Goal: Check status

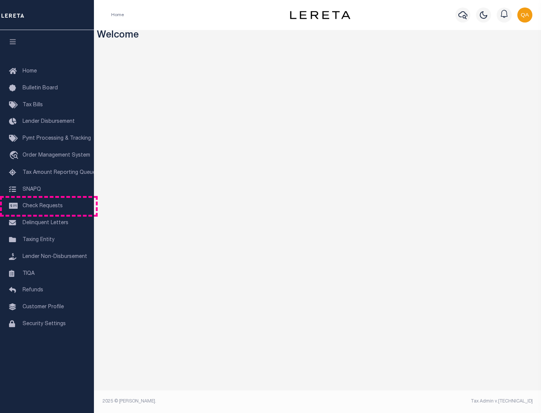
click at [47, 206] on span "Check Requests" at bounding box center [43, 206] width 40 height 5
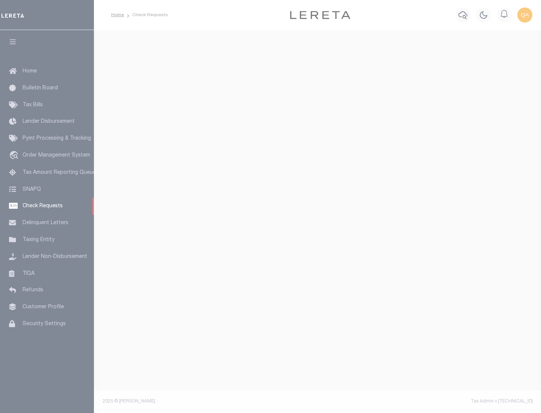
select select "50"
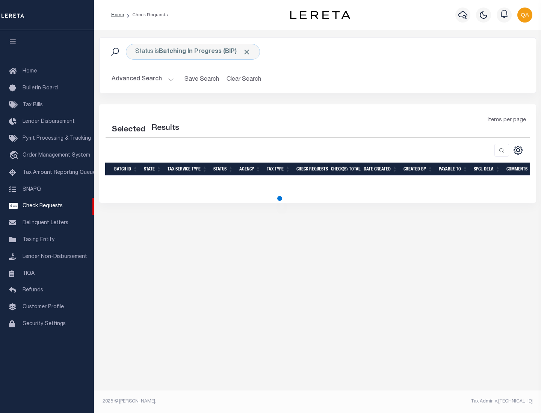
select select "50"
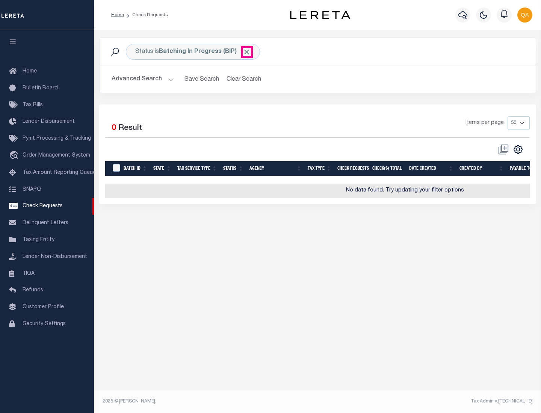
click at [247, 52] on span "Click to Remove" at bounding box center [247, 52] width 8 height 8
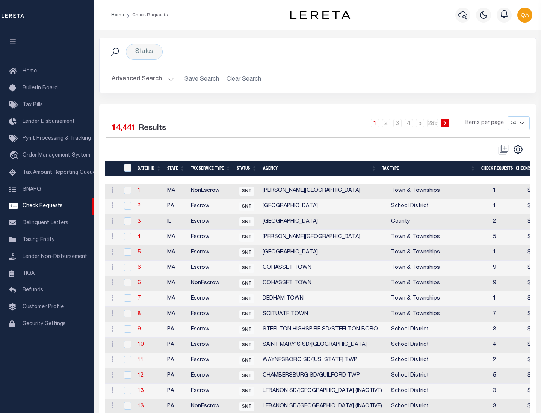
scroll to position [362, 0]
